Goal: Transaction & Acquisition: Download file/media

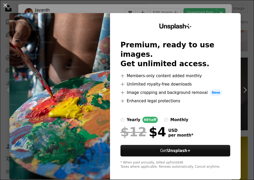
scroll to position [478, 0]
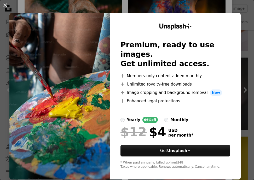
click at [150, 9] on div "An X shape Unsplash+ Premium, ready to use images. Get unlimited access. A plus…" at bounding box center [127, 90] width 254 height 180
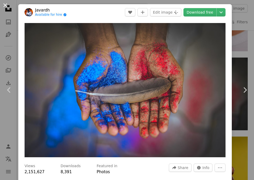
click at [7, 5] on button "An X shape" at bounding box center [5, 5] width 6 height 6
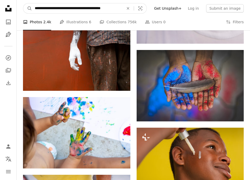
click at [115, 10] on input "**********" at bounding box center [77, 8] width 90 height 10
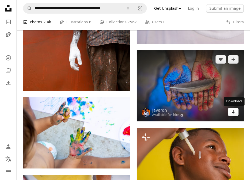
click at [233, 113] on icon "Download" at bounding box center [232, 112] width 3 height 4
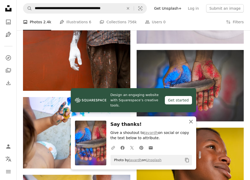
click at [191, 122] on icon "button" at bounding box center [191, 122] width 4 height 4
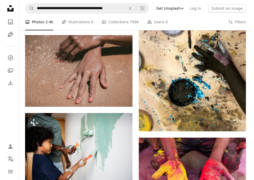
scroll to position [765, 0]
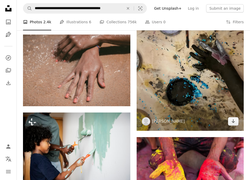
click at [163, 105] on img at bounding box center [189, 59] width 107 height 143
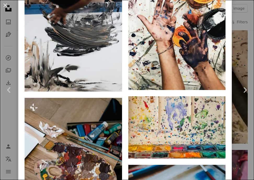
scroll to position [387, 0]
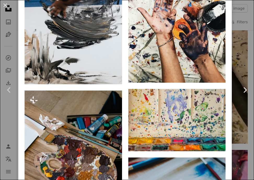
click at [235, 75] on link "Chevron right" at bounding box center [244, 90] width 18 height 50
